Goal: Task Accomplishment & Management: Complete application form

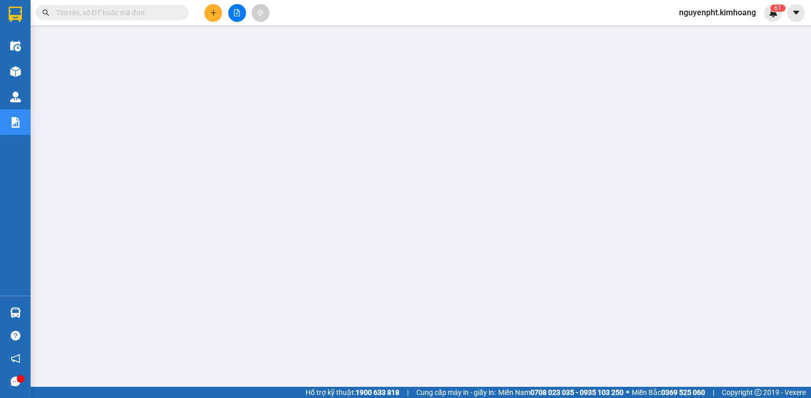
drag, startPoint x: 136, startPoint y: 17, endPoint x: 146, endPoint y: 28, distance: 14.4
click at [136, 19] on span at bounding box center [112, 12] width 153 height 15
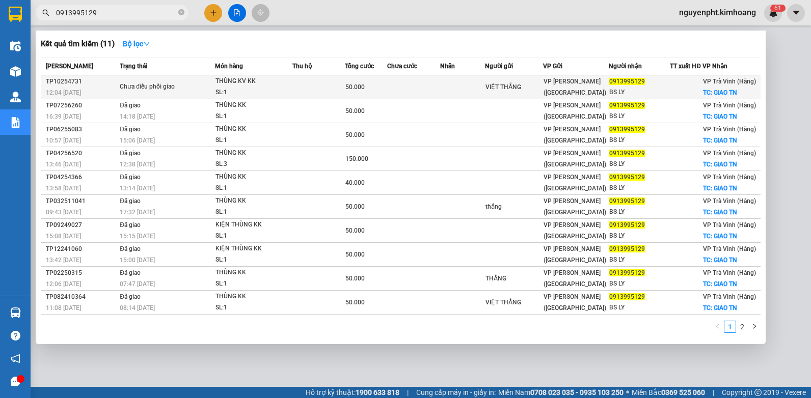
type input "0913995129"
click at [462, 89] on td at bounding box center [462, 87] width 45 height 24
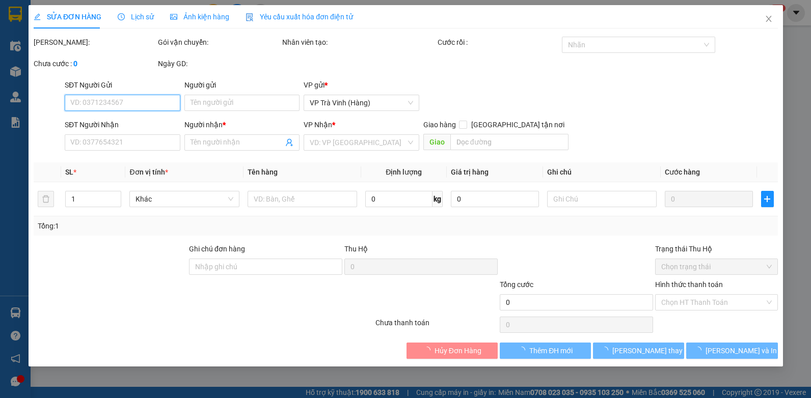
type input "VIỆT THẮNG"
type input "0913995129"
type input "BS LY"
checkbox input "true"
type input "GIAO TN"
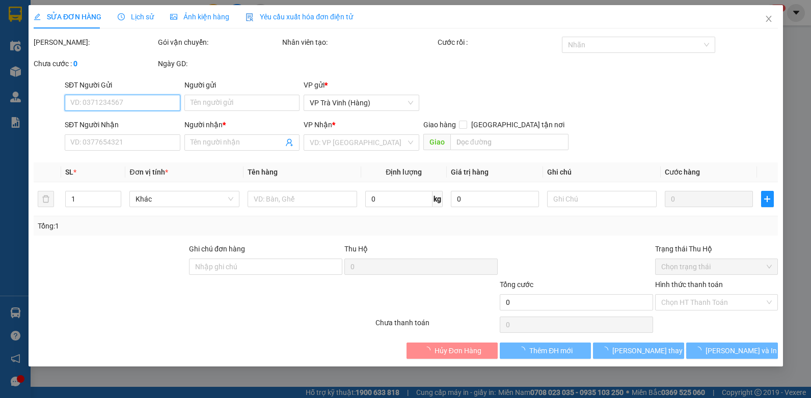
type input "50.000"
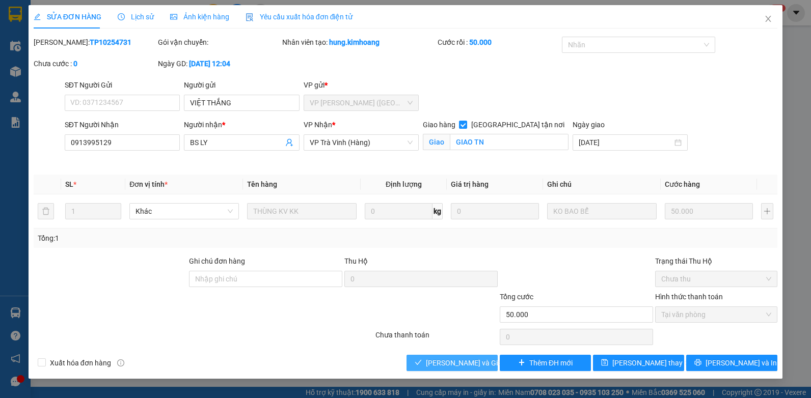
click at [440, 356] on button "[PERSON_NAME] và Giao hàng" at bounding box center [451, 363] width 91 height 16
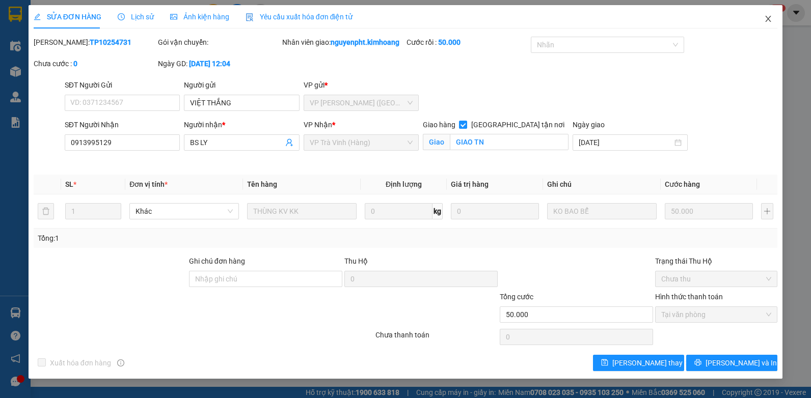
drag, startPoint x: 770, startPoint y: 19, endPoint x: 699, endPoint y: 27, distance: 71.2
click at [768, 20] on icon "close" at bounding box center [768, 19] width 8 height 8
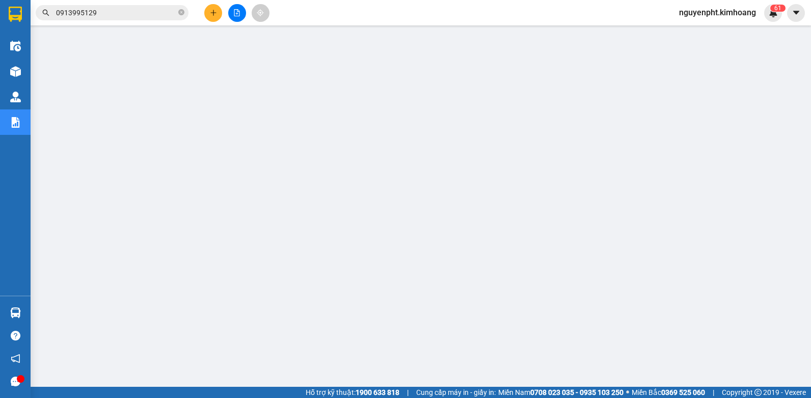
click at [214, 14] on icon "plus" at bounding box center [213, 12] width 7 height 7
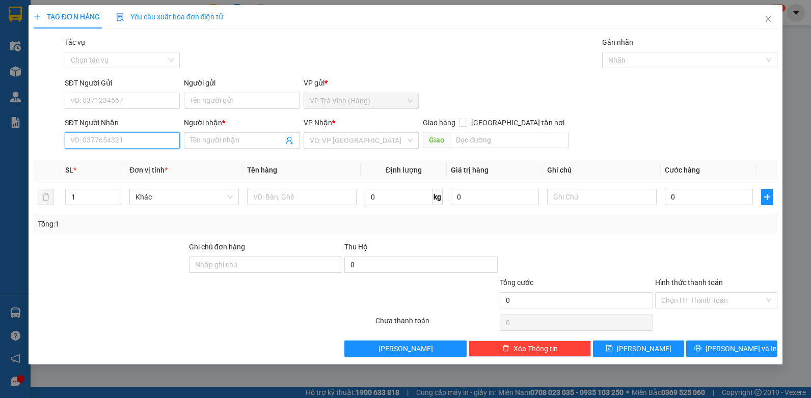
drag, startPoint x: 141, startPoint y: 140, endPoint x: 138, endPoint y: 133, distance: 7.6
click at [140, 140] on input "SĐT Người Nhận" at bounding box center [123, 140] width 116 height 16
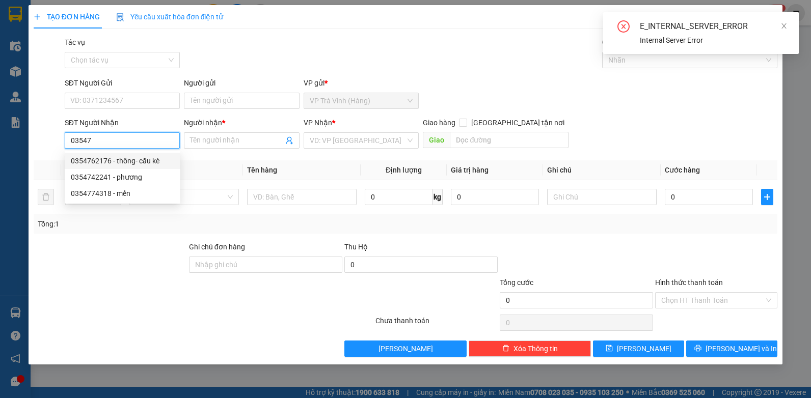
click at [111, 156] on div "0354762176 - thông- cầu kè" at bounding box center [122, 160] width 103 height 11
type input "0354762176"
type input "thông- cầu kè"
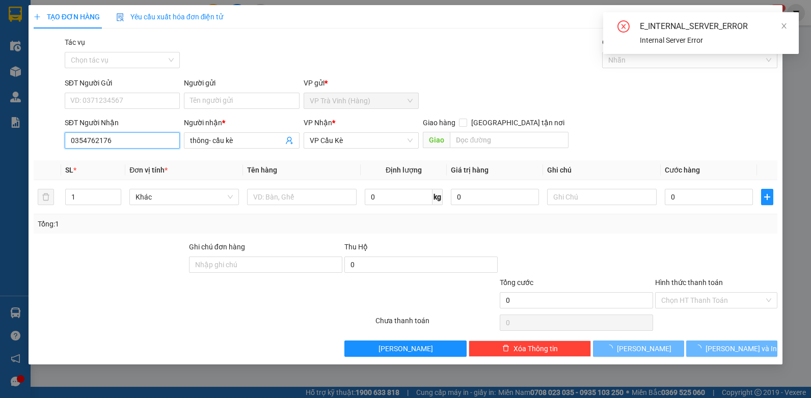
type input "40.000"
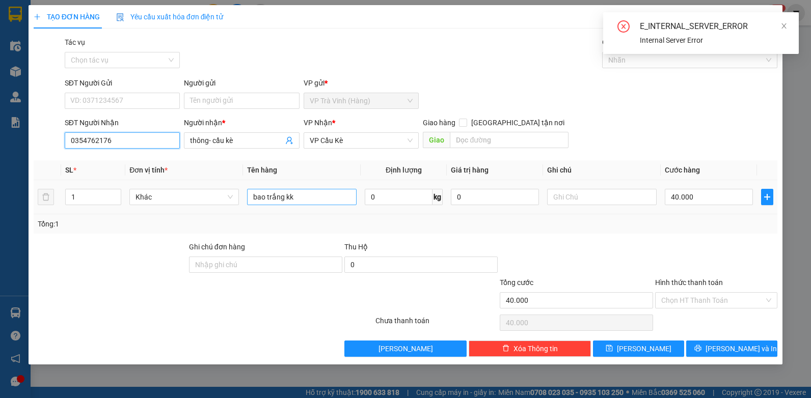
type input "0354762176"
drag, startPoint x: 303, startPoint y: 195, endPoint x: -2, endPoint y: 195, distance: 305.5
click at [0, 195] on html "Kết quả tìm kiếm ( 11 ) Bộ lọc Mã ĐH Trạng thái Món hàng Thu hộ Tổng cước Chưa …" at bounding box center [405, 199] width 811 height 398
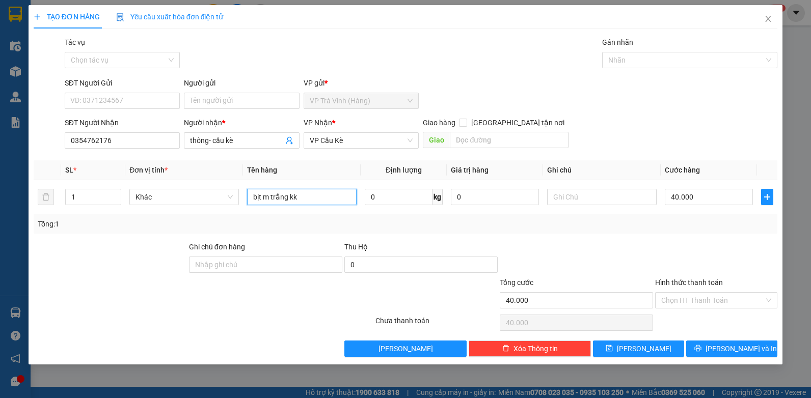
type input "bịt m trắng kk"
click at [705, 198] on input "40.000" at bounding box center [709, 197] width 88 height 16
drag, startPoint x: 705, startPoint y: 198, endPoint x: 442, endPoint y: 225, distance: 263.6
click at [446, 228] on div "SL * Đơn vị tính * Tên hàng Định lượng Giá trị hàng Ghi chú Cước hàng 1 Khác bị…" at bounding box center [406, 196] width 744 height 73
type input "3"
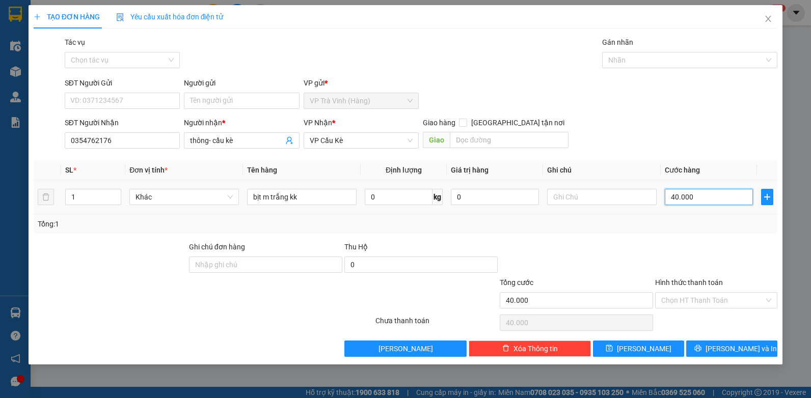
type input "3"
type input "30"
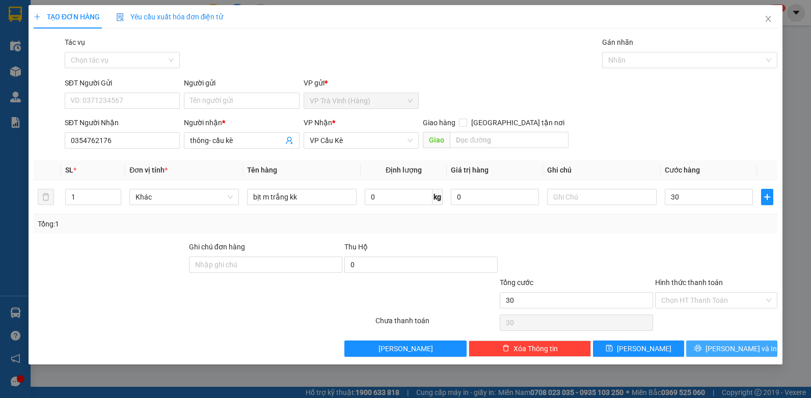
type input "30.000"
drag, startPoint x: 731, startPoint y: 350, endPoint x: 731, endPoint y: 340, distance: 9.7
click at [731, 349] on span "[PERSON_NAME] và In" at bounding box center [740, 348] width 71 height 11
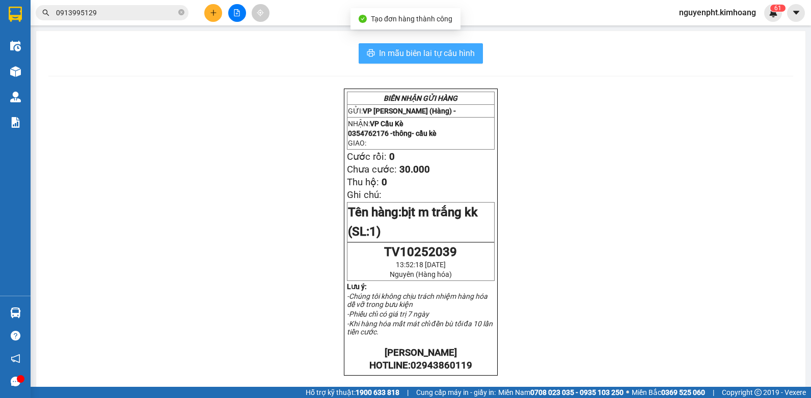
drag, startPoint x: 426, startPoint y: 54, endPoint x: 424, endPoint y: 49, distance: 5.3
click at [426, 54] on span "In mẫu biên lai tự cấu hình" at bounding box center [427, 53] width 96 height 13
